Goal: Information Seeking & Learning: Learn about a topic

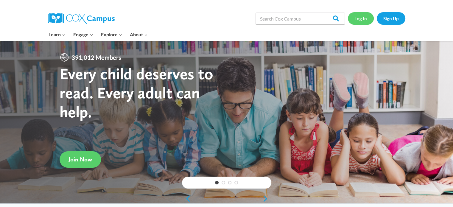
click at [357, 19] on link "Log In" at bounding box center [361, 18] width 26 height 12
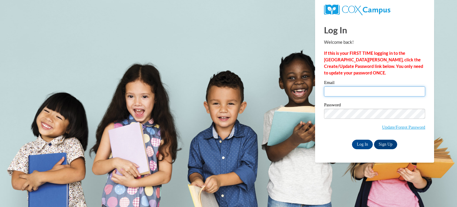
click at [365, 90] on input "Email" at bounding box center [374, 91] width 101 height 10
type input "mvangor1@my.westga.edu"
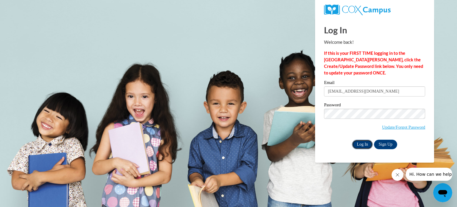
click at [362, 143] on input "Log In" at bounding box center [362, 145] width 21 height 10
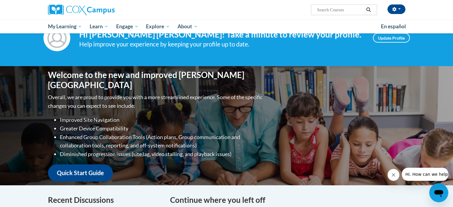
scroll to position [572, 0]
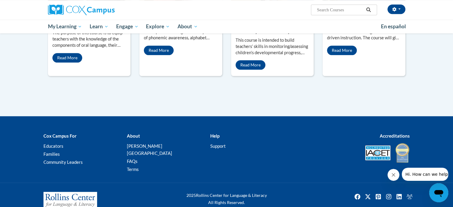
click at [348, 12] on input "Search..." at bounding box center [340, 9] width 48 height 7
drag, startPoint x: 332, startPoint y: 12, endPoint x: 328, endPoint y: 11, distance: 4.2
click at [332, 12] on input "Search..." at bounding box center [340, 9] width 48 height 7
click at [366, 10] on icon "Search" at bounding box center [367, 9] width 5 height 4
click at [322, 10] on input "k-e structured literacy" at bounding box center [340, 9] width 48 height 7
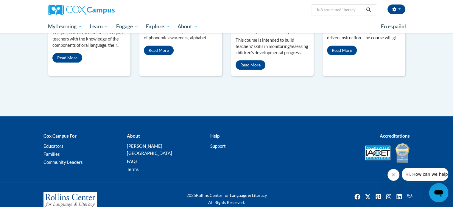
type input "k-3 structured literacy"
click at [371, 12] on button "Search" at bounding box center [368, 9] width 9 height 7
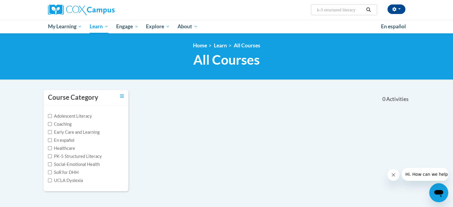
drag, startPoint x: 324, startPoint y: 10, endPoint x: 301, endPoint y: 12, distance: 23.9
click at [302, 12] on div "Malone VanGorder (America/New_York UTC-04:00) My Profile Inbox My Transcripts L…" at bounding box center [287, 7] width 244 height 15
type input "structured literacy"
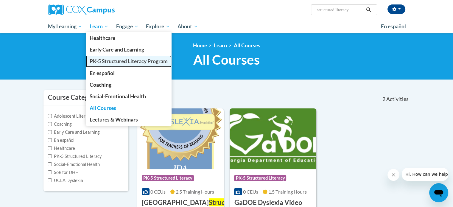
click at [106, 62] on span "PK-5 Structured Literacy Program" at bounding box center [129, 61] width 78 height 6
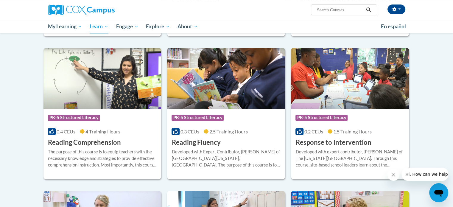
scroll to position [489, 0]
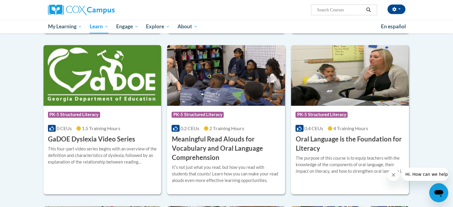
scroll to position [331, 0]
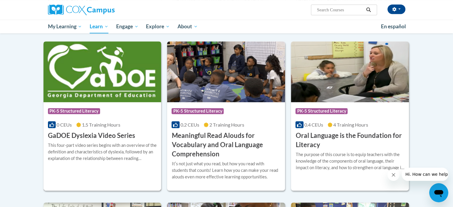
click at [92, 135] on h3 "GaDOE Dyslexia Video Series" at bounding box center [91, 135] width 87 height 9
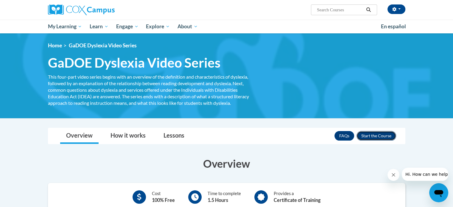
click at [374, 134] on button "Enroll" at bounding box center [376, 136] width 40 height 10
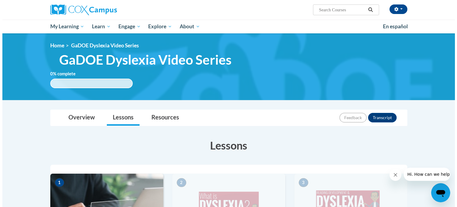
scroll to position [181, 0]
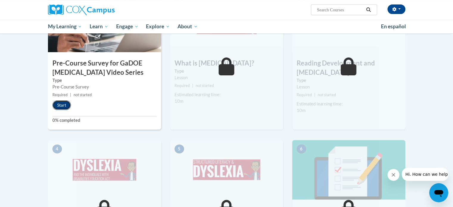
click at [58, 104] on button "Start" at bounding box center [61, 105] width 18 height 10
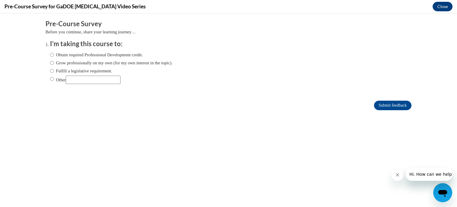
scroll to position [0, 0]
click at [50, 62] on input "Grow professionally on my own (for my own interest in the topic)." at bounding box center [52, 63] width 4 height 7
radio input "true"
click at [381, 107] on input "Submit feedback" at bounding box center [392, 106] width 37 height 10
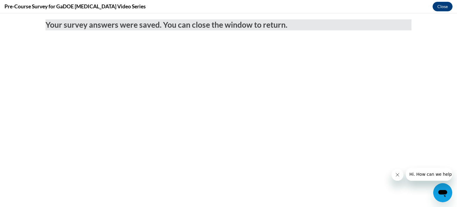
click at [395, 174] on icon "Close message from company" at bounding box center [397, 174] width 5 height 5
click at [400, 175] on button "Close message from company" at bounding box center [397, 175] width 12 height 12
click at [449, 4] on button "Close" at bounding box center [443, 7] width 20 height 10
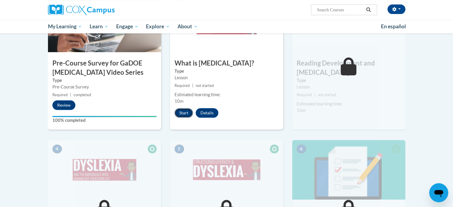
click at [183, 112] on button "Start" at bounding box center [183, 113] width 18 height 10
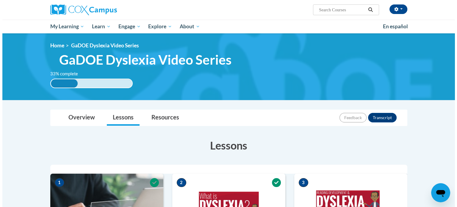
scroll to position [181, 0]
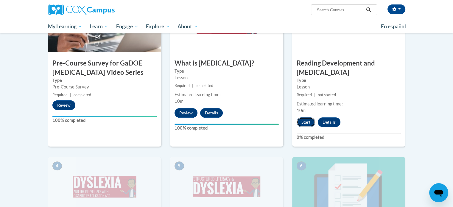
click at [306, 117] on button "Start" at bounding box center [305, 122] width 18 height 10
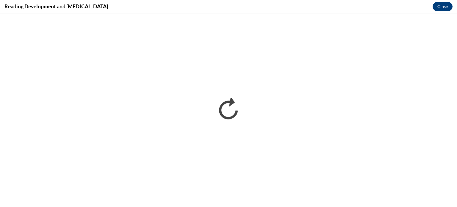
scroll to position [0, 0]
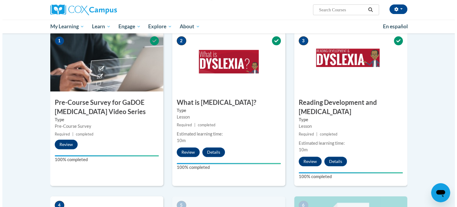
scroll to position [323, 0]
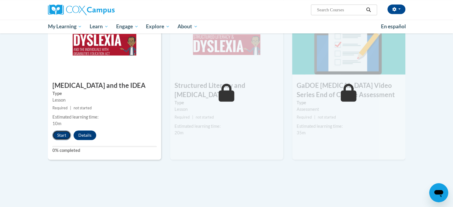
click at [63, 130] on button "Start" at bounding box center [61, 135] width 18 height 10
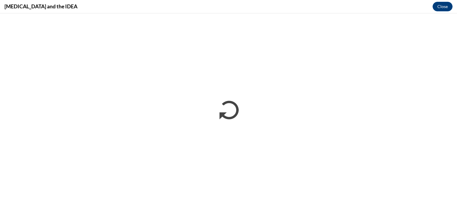
scroll to position [0, 0]
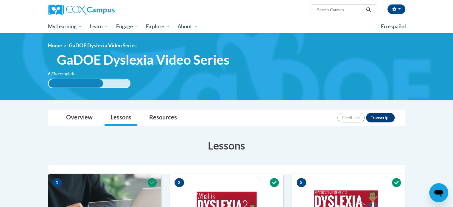
click at [91, 141] on h3 "Lessons" at bounding box center [226, 145] width 357 height 15
click at [83, 117] on link "Overview" at bounding box center [79, 118] width 38 height 16
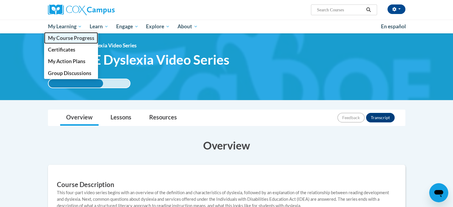
click at [70, 40] on span "My Course Progress" at bounding box center [71, 38] width 46 height 6
